Goal: Task Accomplishment & Management: Complete application form

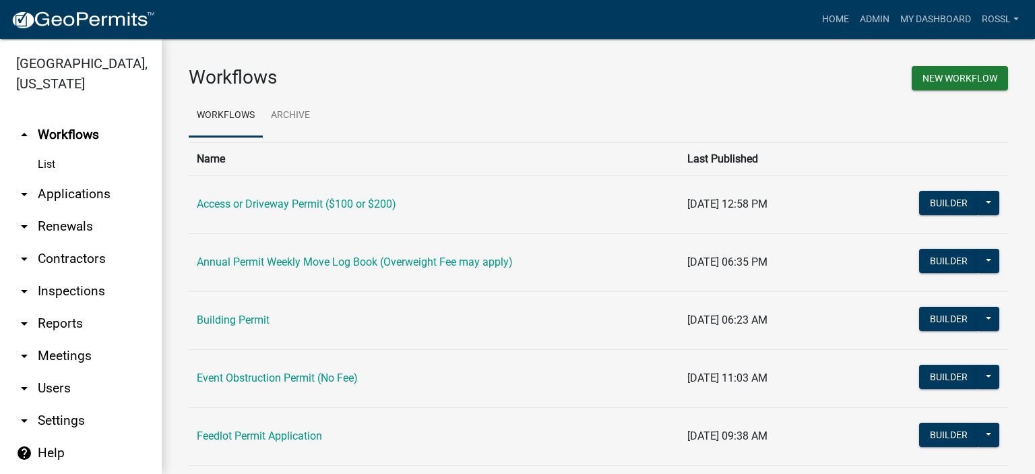
click at [248, 320] on link "Building Permit" at bounding box center [233, 319] width 73 height 13
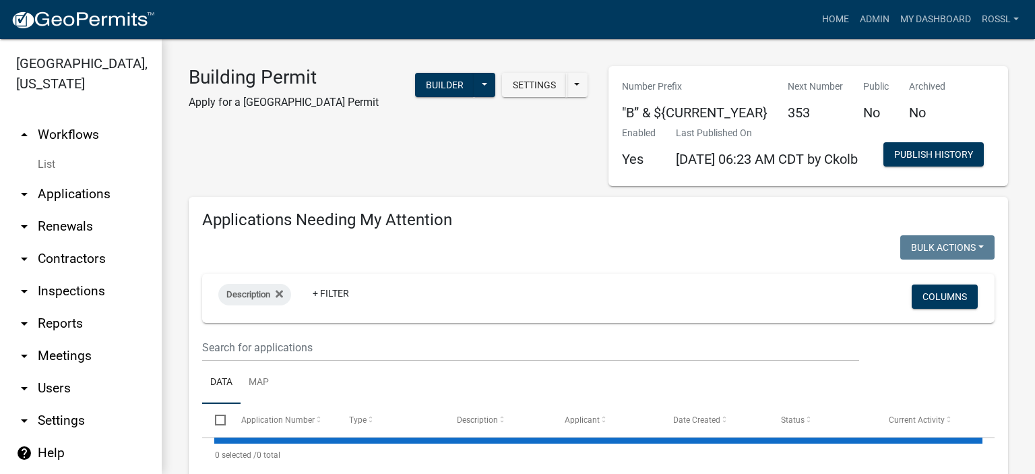
select select "2: 50"
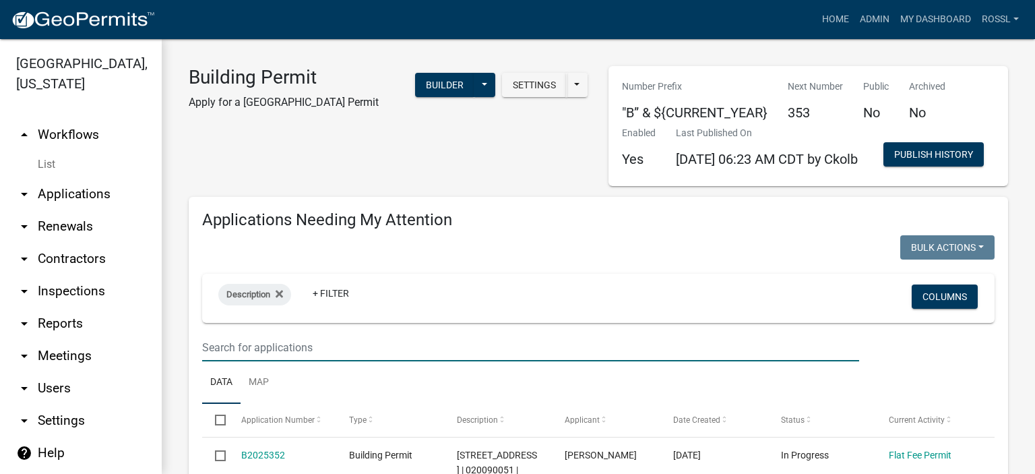
click at [323, 361] on input "text" at bounding box center [530, 347] width 657 height 28
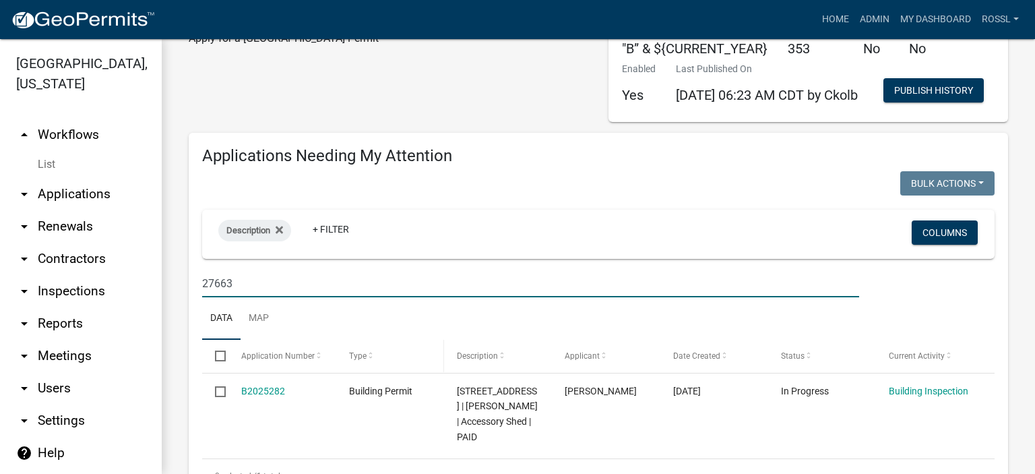
scroll to position [135, 0]
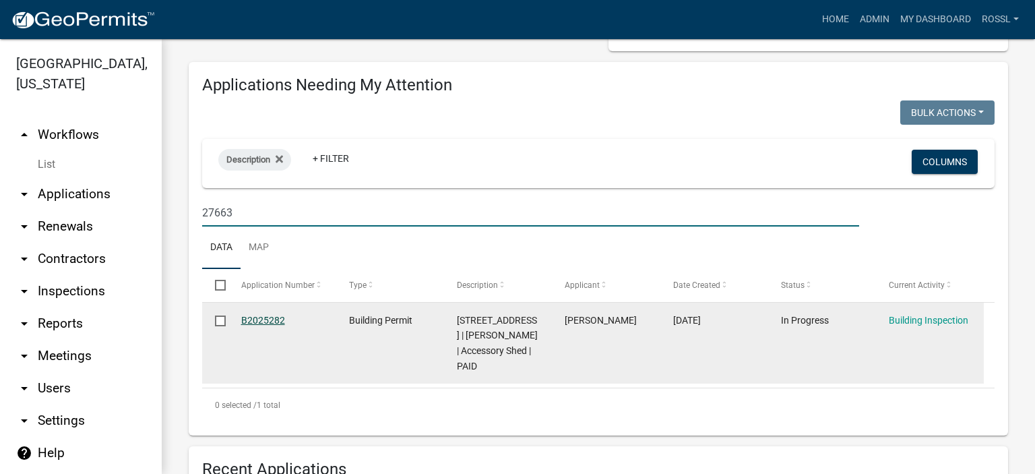
type input "27663"
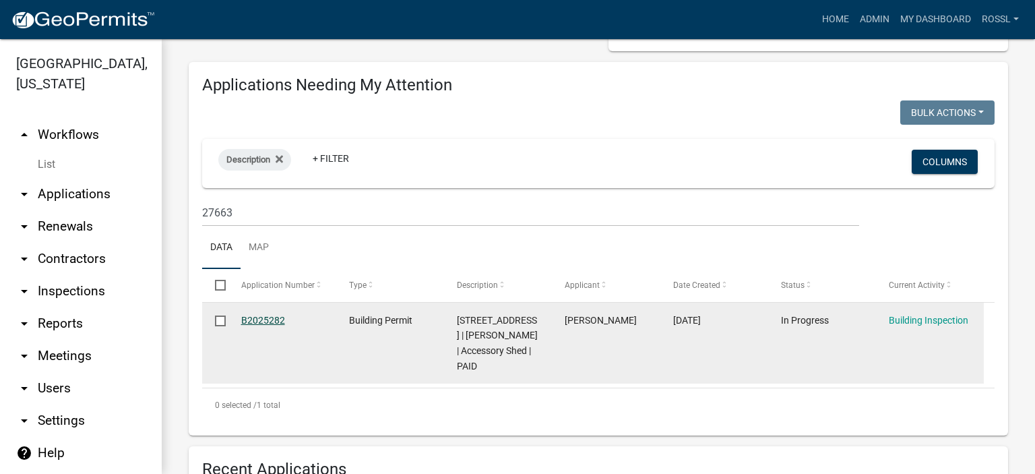
click at [275, 325] on link "B2025282" at bounding box center [263, 320] width 44 height 11
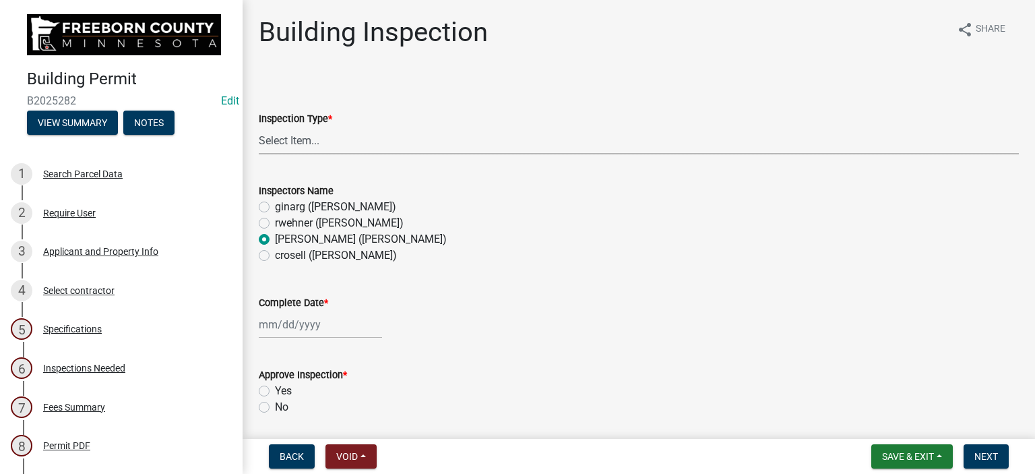
click at [275, 140] on select "Select Item... Footings Foundation Rough Plumbing Rough Mechanical Framing Gas …" at bounding box center [639, 141] width 760 height 28
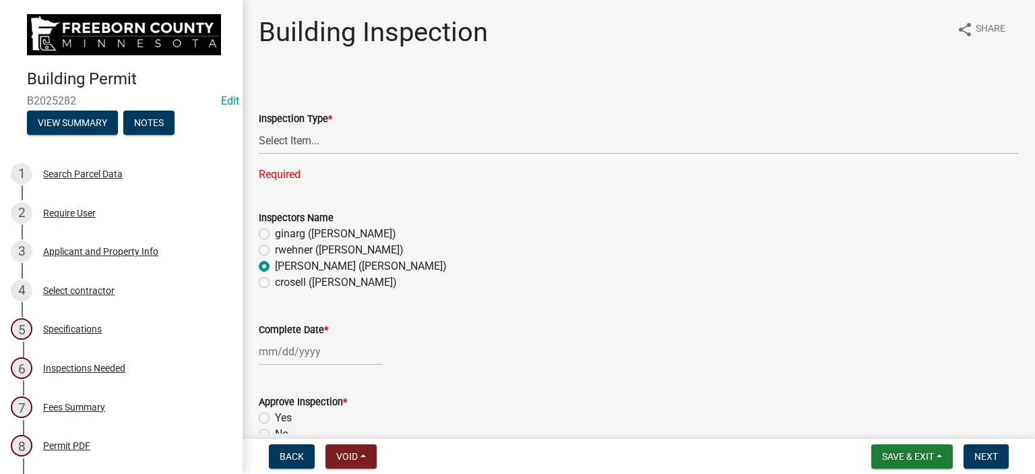
click at [501, 108] on form "Inspection Type * Select Item... Footings Foundation Rough Plumbing Rough Mecha…" at bounding box center [639, 124] width 760 height 60
click at [69, 113] on button "View Summary" at bounding box center [72, 122] width 91 height 24
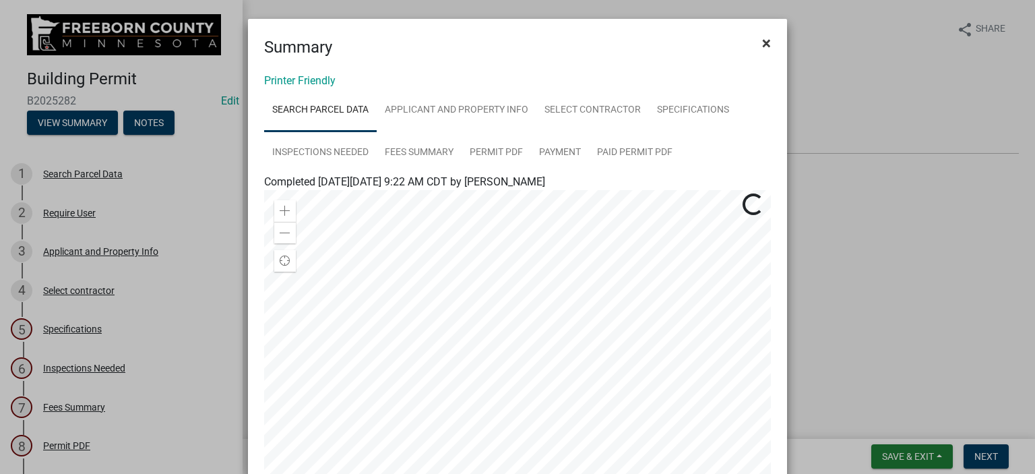
click at [762, 45] on span "×" at bounding box center [766, 43] width 9 height 19
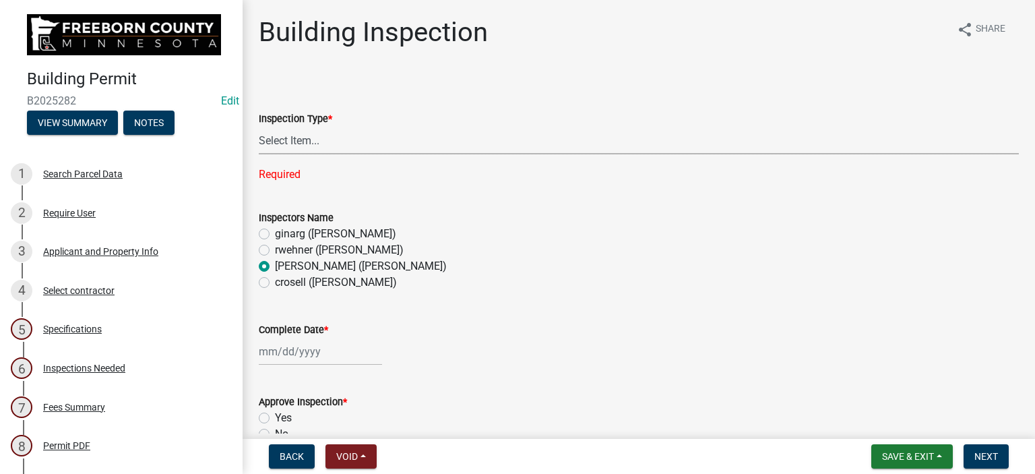
click at [304, 144] on select "Select Item... Footings Foundation Rough Plumbing Rough Mechanical Framing Gas …" at bounding box center [639, 141] width 760 height 28
click at [259, 127] on select "Select Item... Footings Foundation Rough Plumbing Rough Mechanical Framing Gas …" at bounding box center [639, 141] width 760 height 28
select select "a9b4ad4b-b3f3-49fc-b4bb-a6e3399b343e"
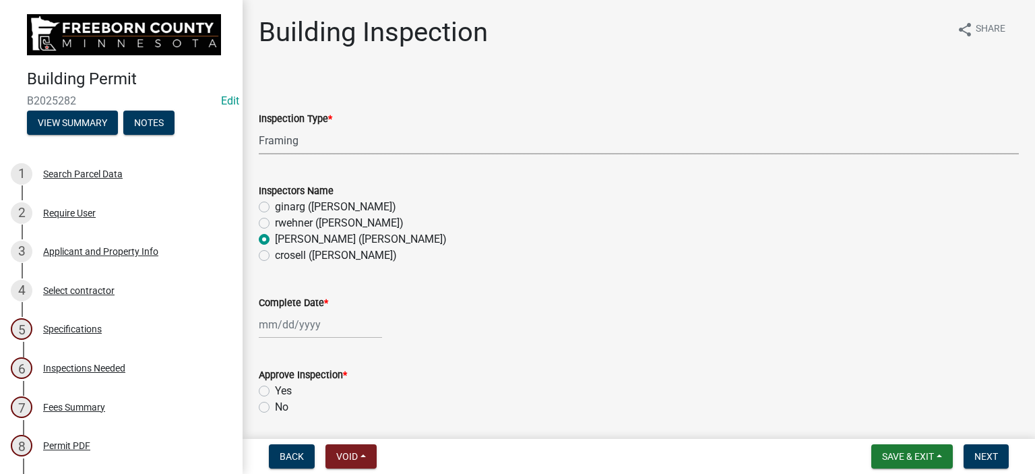
click at [282, 323] on div at bounding box center [320, 325] width 123 height 28
select select "9"
select select "2025"
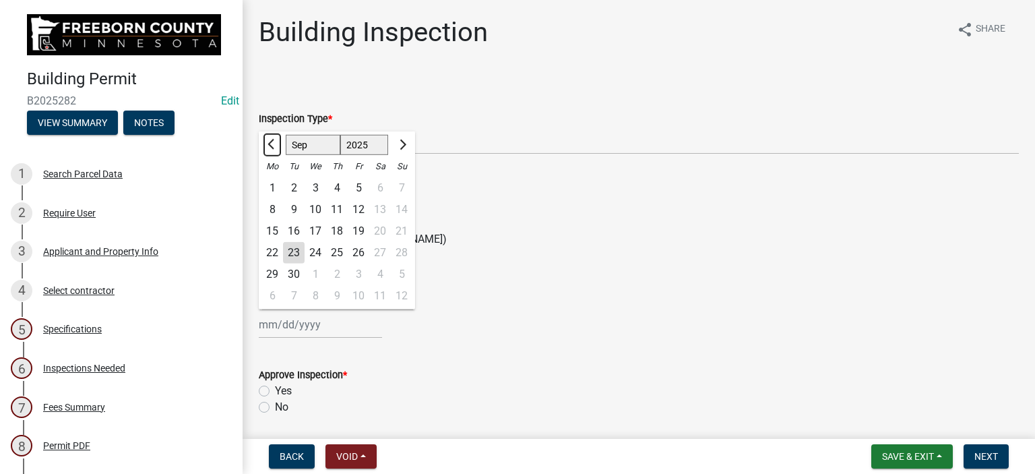
click at [271, 142] on span "Previous month" at bounding box center [272, 144] width 10 height 10
select select "8"
click at [317, 277] on div "27" at bounding box center [315, 274] width 22 height 22
type input "[DATE]"
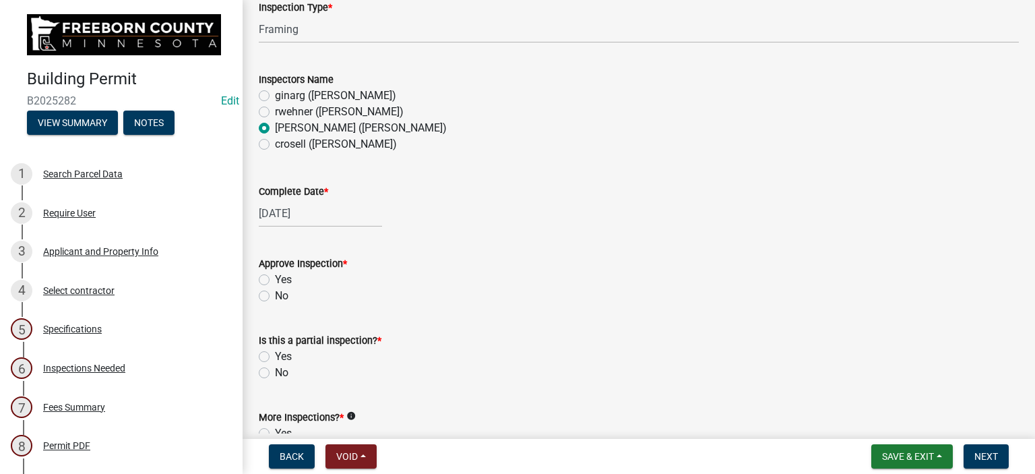
scroll to position [135, 0]
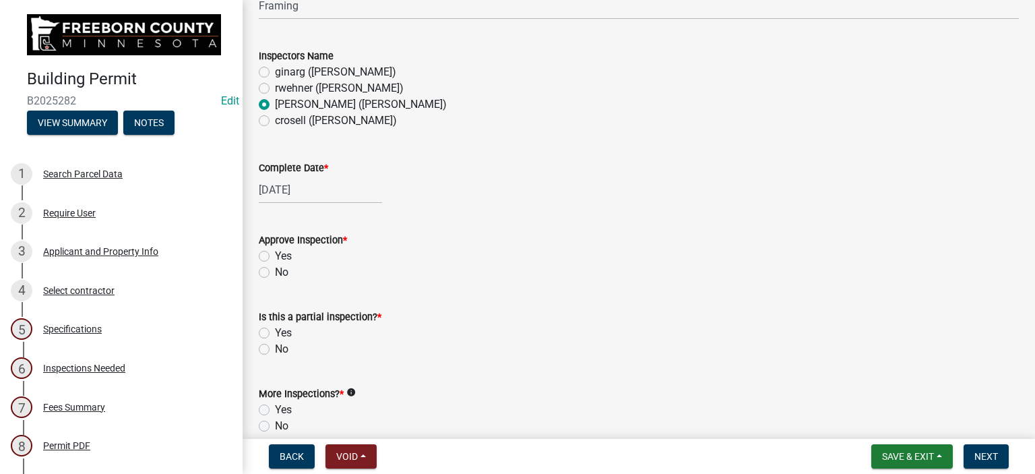
click at [275, 257] on label "Yes" at bounding box center [283, 256] width 17 height 16
click at [275, 257] on input "Yes" at bounding box center [279, 252] width 9 height 9
radio input "true"
click at [275, 346] on label "No" at bounding box center [281, 349] width 13 height 16
click at [275, 346] on input "No" at bounding box center [279, 345] width 9 height 9
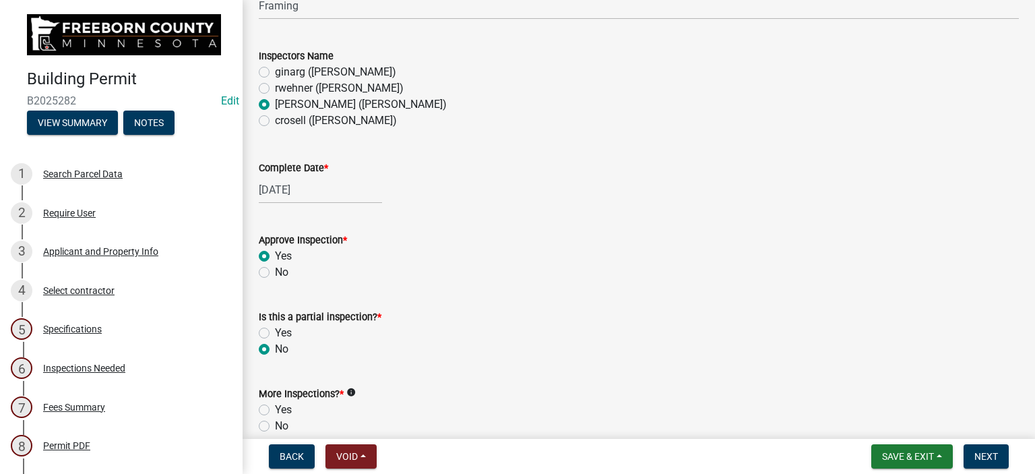
radio input "true"
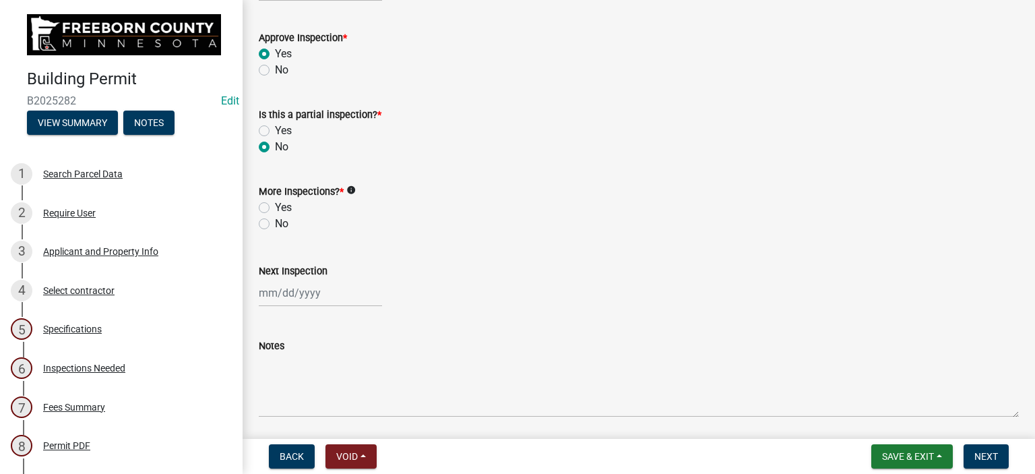
click at [275, 205] on label "Yes" at bounding box center [283, 207] width 17 height 16
click at [275, 205] on input "Yes" at bounding box center [279, 203] width 9 height 9
radio input "true"
drag, startPoint x: 551, startPoint y: 247, endPoint x: 744, endPoint y: 354, distance: 220.7
click at [552, 247] on div "Next Inspection" at bounding box center [639, 275] width 760 height 63
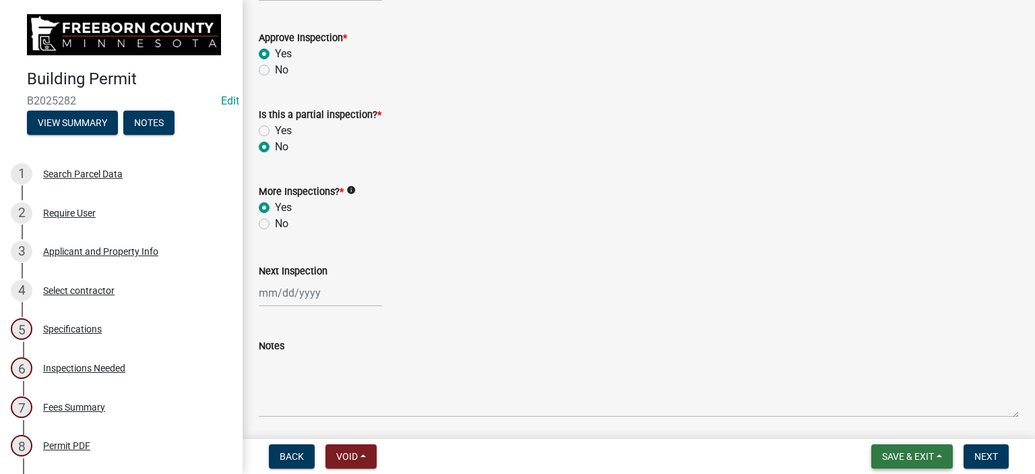
click at [927, 455] on span "Save & Exit" at bounding box center [908, 456] width 52 height 11
click at [899, 418] on button "Save & Exit" at bounding box center [899, 421] width 108 height 32
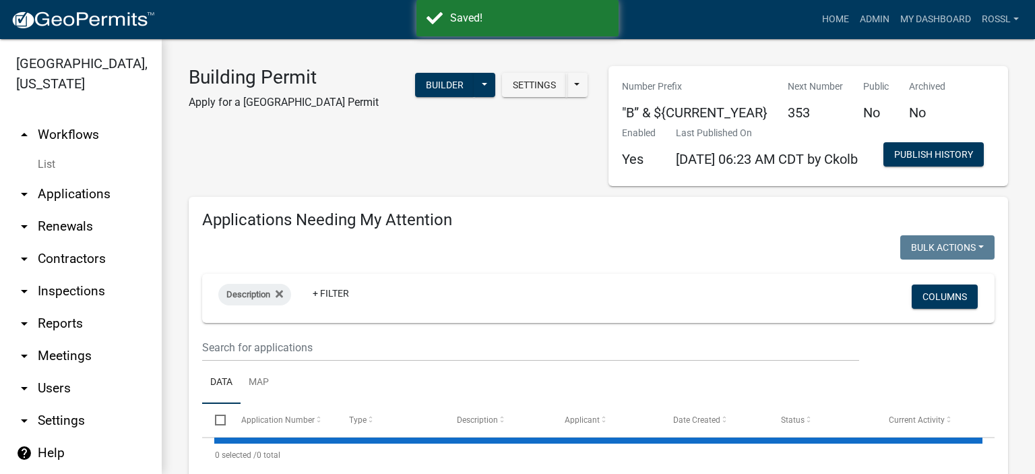
select select "2: 50"
